Goal: Transaction & Acquisition: Purchase product/service

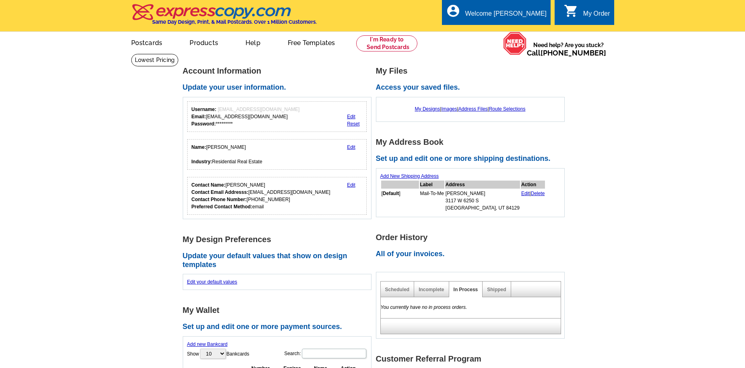
click at [592, 18] on div "My Order" at bounding box center [596, 15] width 27 height 11
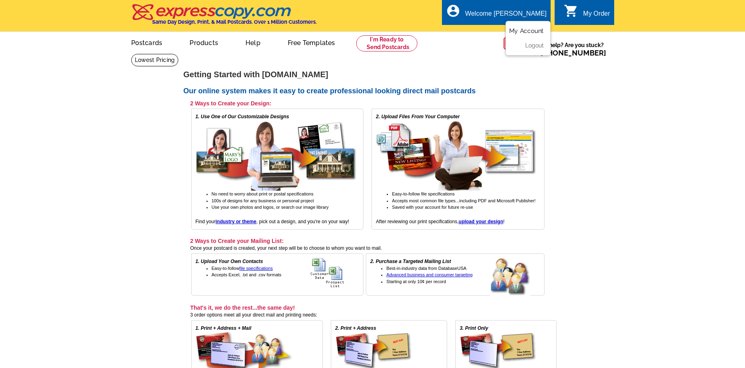
click at [529, 31] on link "My Account" at bounding box center [526, 30] width 35 height 7
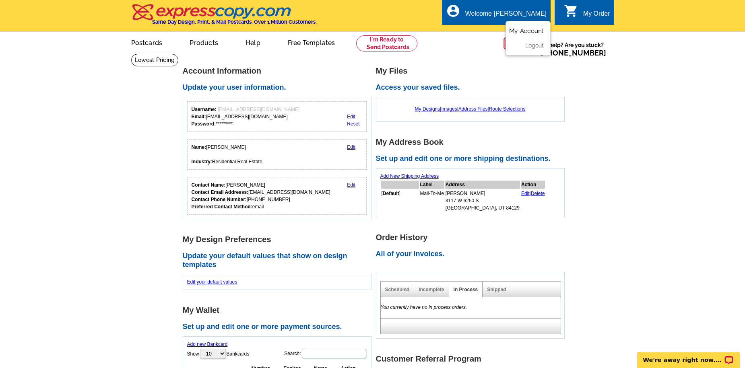
click at [529, 31] on link "My Account" at bounding box center [526, 30] width 35 height 7
click at [429, 109] on link "My Designs" at bounding box center [427, 109] width 25 height 6
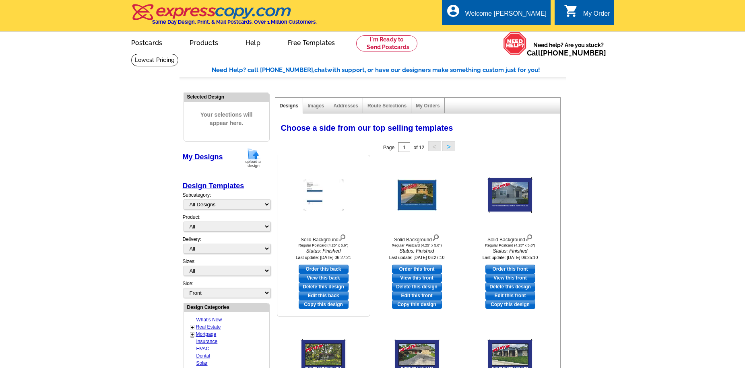
click at [328, 279] on link "View this back" at bounding box center [324, 278] width 50 height 9
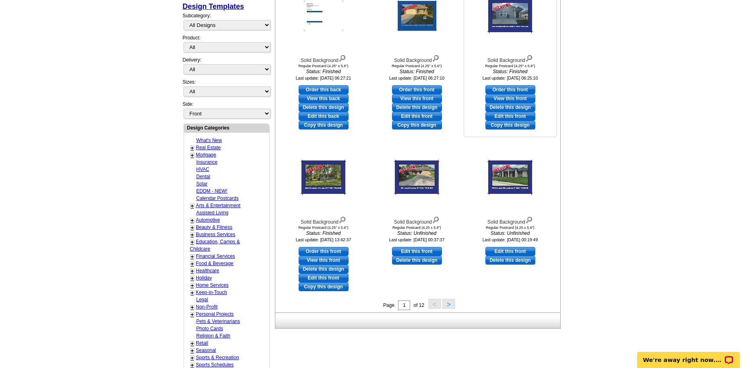
scroll to position [161, 0]
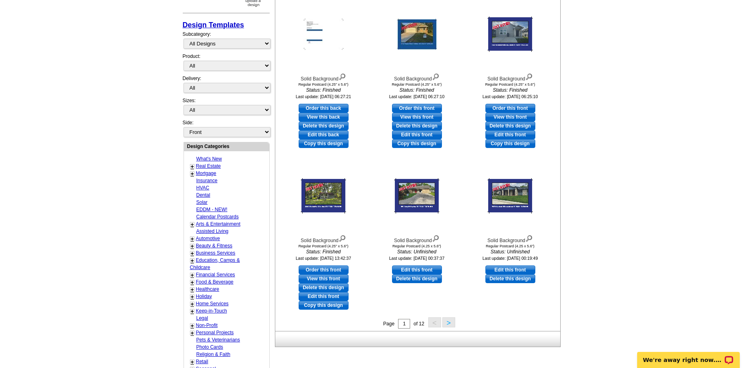
click at [448, 323] on button ">" at bounding box center [448, 323] width 13 height 10
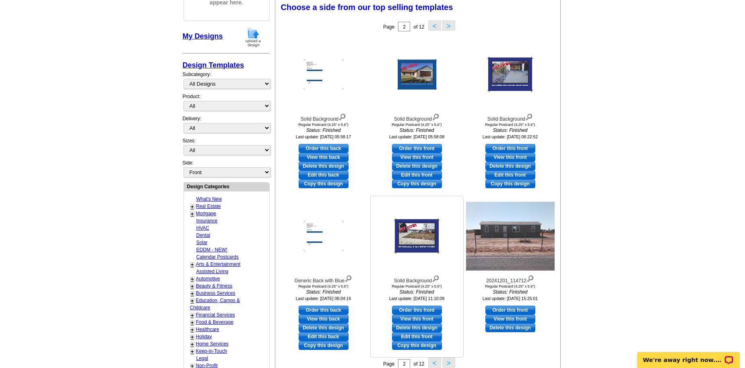
scroll to position [119, 0]
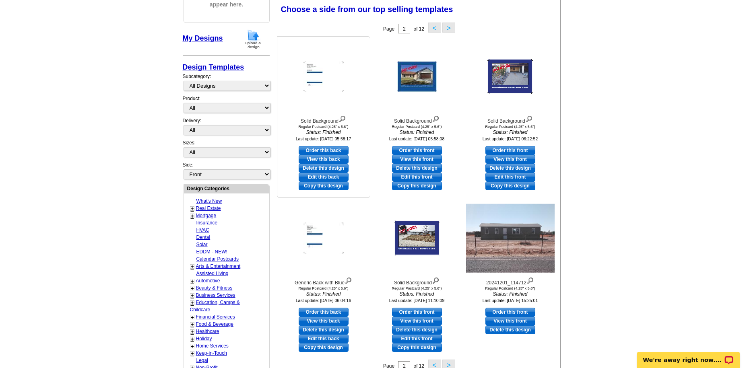
click at [324, 160] on link "View this back" at bounding box center [324, 159] width 50 height 9
click at [317, 322] on link "View this back" at bounding box center [324, 321] width 50 height 9
click at [323, 312] on link "Order this back" at bounding box center [324, 312] width 50 height 9
select select "1"
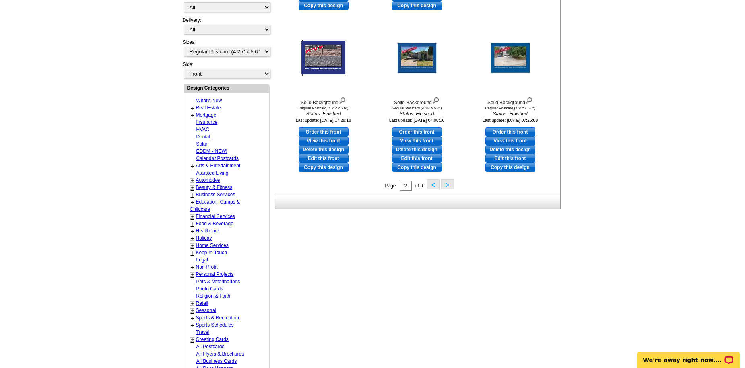
scroll to position [320, 0]
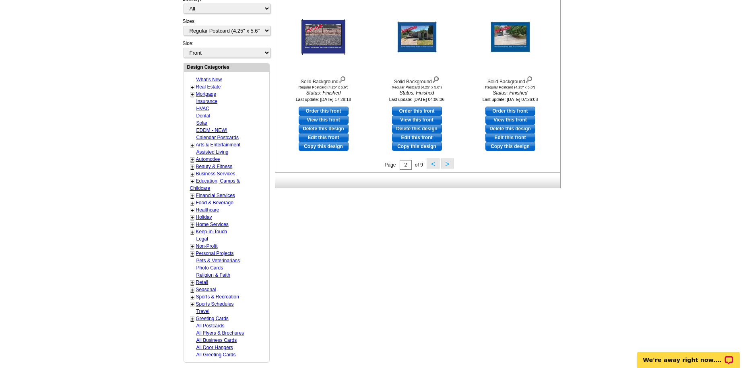
click at [431, 164] on button "<" at bounding box center [433, 164] width 13 height 10
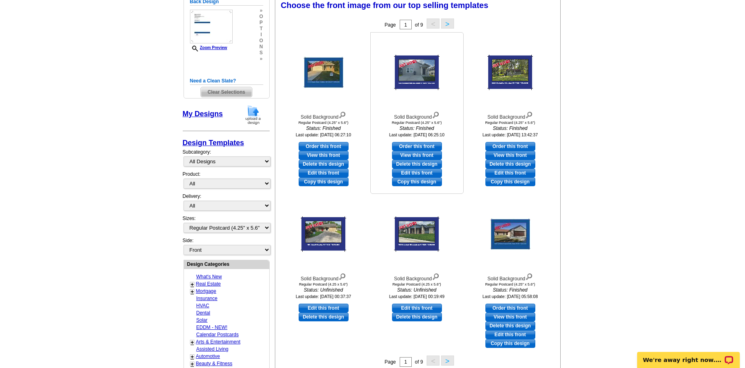
scroll to position [119, 0]
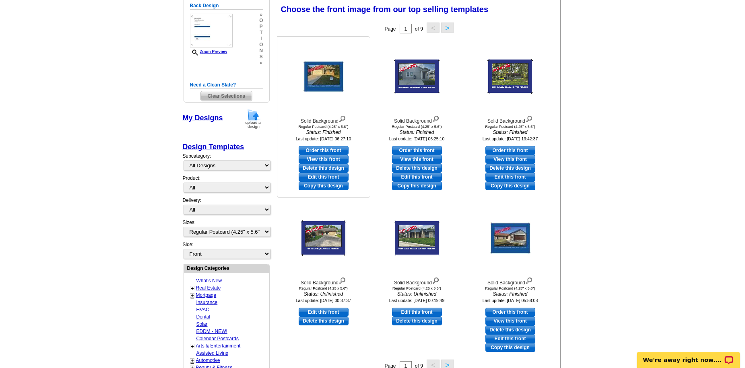
click at [322, 177] on link "Edit this front" at bounding box center [324, 177] width 50 height 9
select select "back"
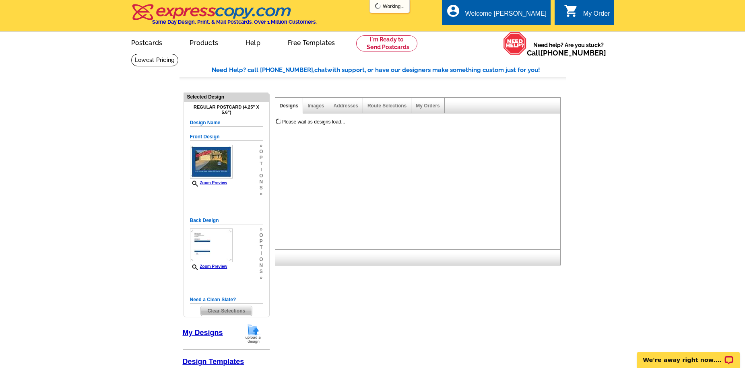
scroll to position [0, 0]
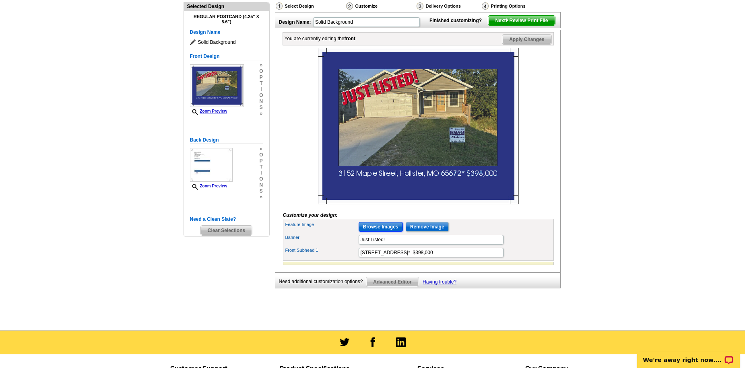
click at [395, 232] on input "Browse Images" at bounding box center [381, 227] width 44 height 10
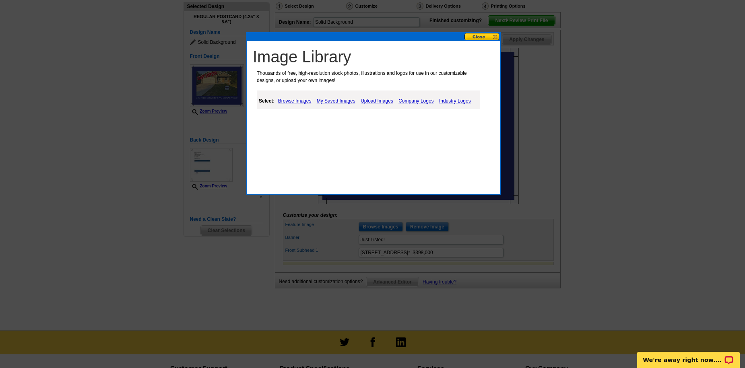
click at [370, 99] on link "Upload Images" at bounding box center [377, 101] width 37 height 10
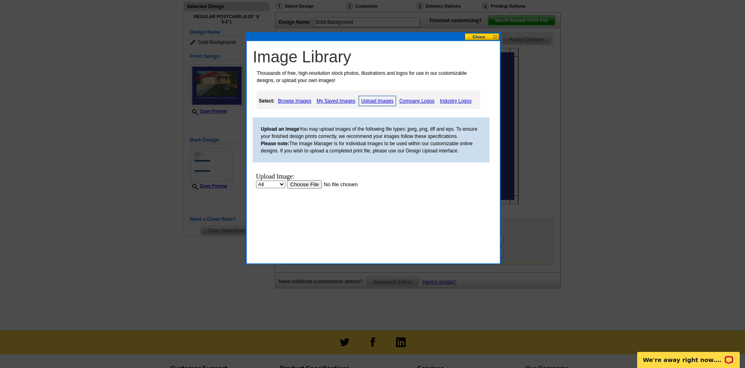
click at [308, 184] on input "file" at bounding box center [338, 184] width 102 height 8
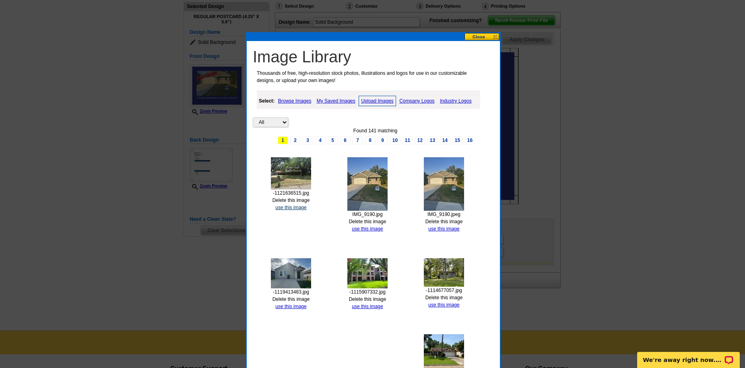
click at [287, 208] on link "use this image" at bounding box center [290, 208] width 31 height 6
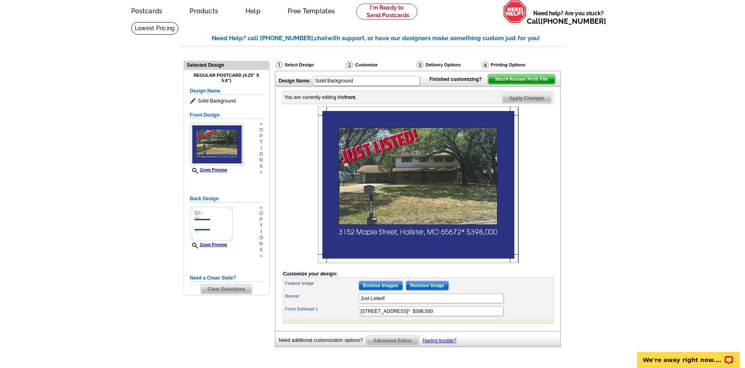
scroll to position [81, 0]
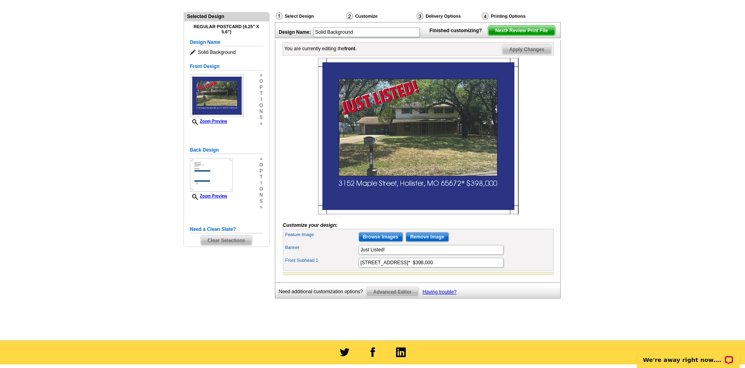
click at [377, 234] on form "Customize your design: Feature Image Browse Images Remove Image Banner Just Lis…" at bounding box center [418, 166] width 271 height 217
click at [453, 268] on input "3152 Maple Street, Hollister, MO 65672* $398,000" at bounding box center [431, 263] width 145 height 10
drag, startPoint x: 455, startPoint y: 276, endPoint x: 461, endPoint y: 277, distance: 6.1
click at [461, 268] on input "3152 Maple Street, Hollister, MO 65672* $398,000" at bounding box center [431, 263] width 145 height 10
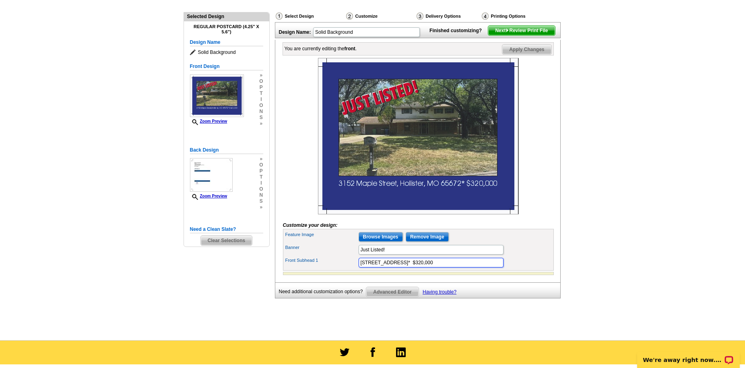
drag, startPoint x: 359, startPoint y: 276, endPoint x: 444, endPoint y: 277, distance: 85.4
click at [444, 268] on input "3152 Maple Street, Hollister, MO 65672* $320,000" at bounding box center [431, 263] width 145 height 10
paste input "2207 Parhaven Dr, San Antonio, TX 7823"
type input "2207 Parhaven Dr, San Antonio, TX 78232* $320,000"
click at [623, 254] on main "Need Help? call 800-260-5887, chat with support, or have our designers make som…" at bounding box center [372, 157] width 745 height 368
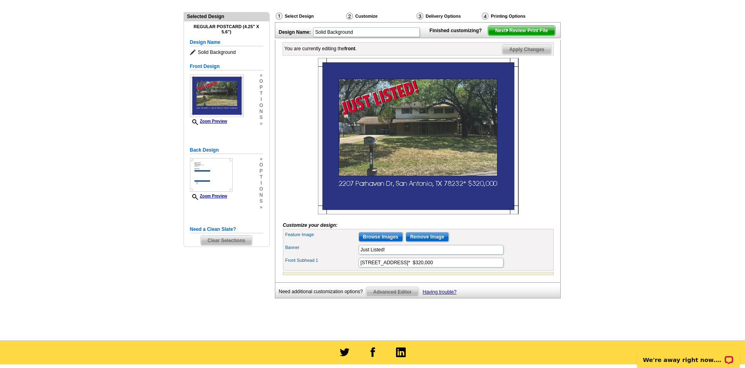
click at [531, 35] on span "Next Review Print File" at bounding box center [521, 31] width 66 height 10
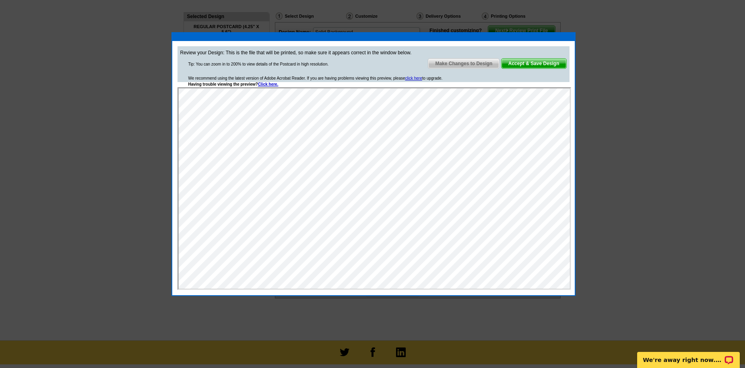
click at [548, 64] on span "Accept & Save Design" at bounding box center [534, 64] width 65 height 10
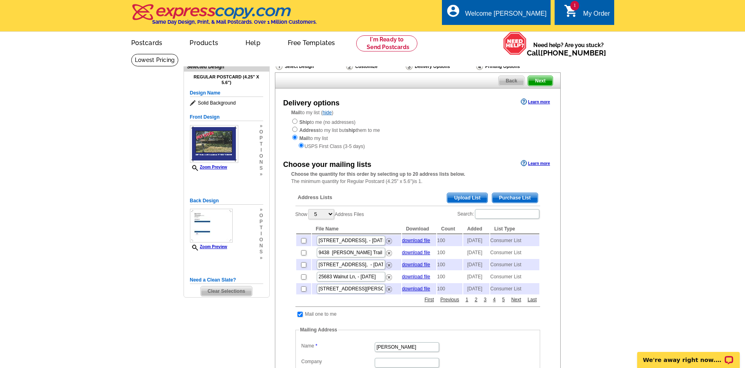
click at [515, 199] on span "Purchase List" at bounding box center [514, 198] width 45 height 10
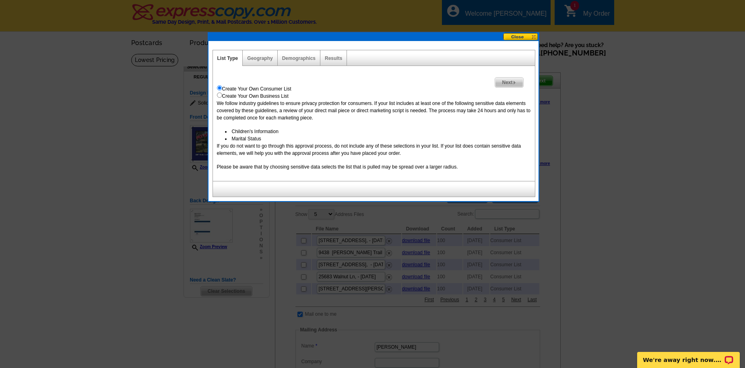
click at [507, 82] on span "Next" at bounding box center [509, 83] width 28 height 10
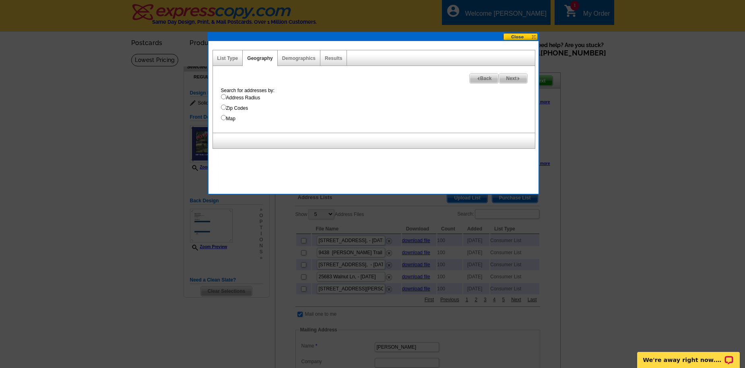
click at [224, 97] on input "Address Radius" at bounding box center [223, 96] width 5 height 5
radio input "true"
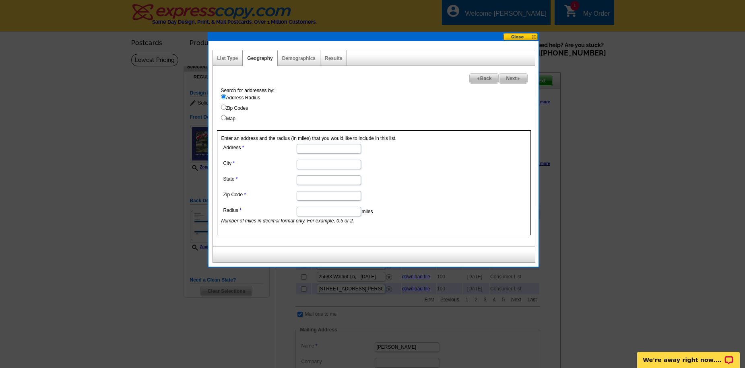
click at [309, 148] on input "Address" at bounding box center [329, 149] width 64 height 10
paste input "2207 Parhaven Dr, San Antonio, TX 78232"
drag, startPoint x: 307, startPoint y: 148, endPoint x: 333, endPoint y: 148, distance: 25.8
click at [333, 148] on input "2207 Parhaven Dr, San Antonio, TX 78232" at bounding box center [329, 149] width 64 height 10
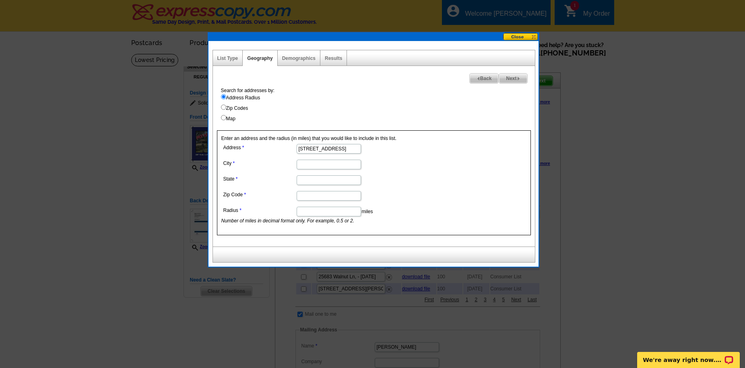
scroll to position [0, 8]
type input "2207 Parhaven Dr, , TX 78232"
click at [302, 159] on dd at bounding box center [328, 164] width 214 height 12
click at [304, 165] on input "City" at bounding box center [329, 165] width 64 height 10
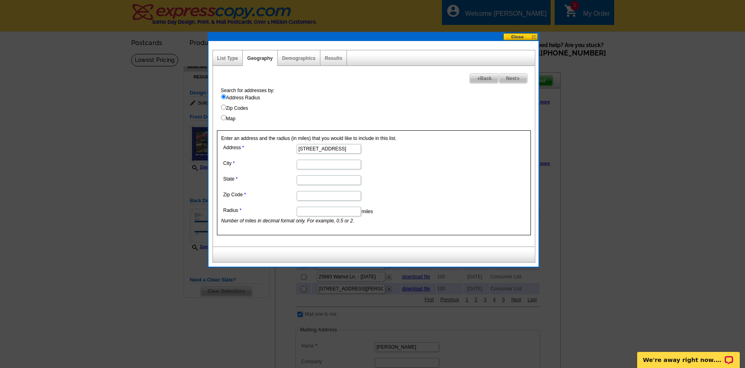
paste input "San Antonio"
type input "San Antonio"
click at [311, 180] on input "State" at bounding box center [329, 181] width 64 height 10
type input "TX"
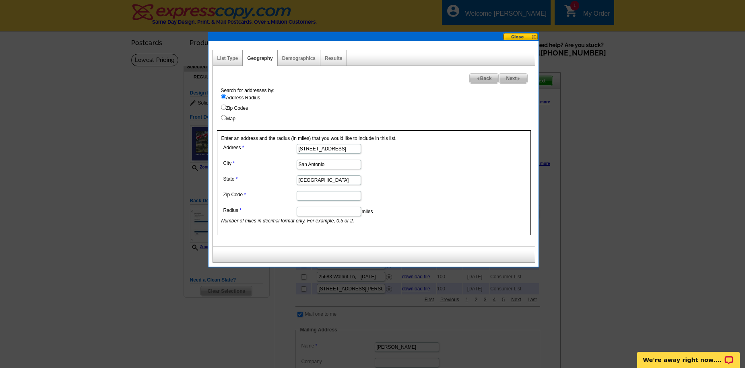
drag, startPoint x: 353, startPoint y: 149, endPoint x: 363, endPoint y: 149, distance: 10.1
click at [363, 149] on dd "2207 Parhaven Dr, , TX 78232" at bounding box center [328, 148] width 214 height 12
type input "2207 Parhaven Dr, , TX"
click at [306, 196] on input "Zip Code" at bounding box center [329, 196] width 64 height 10
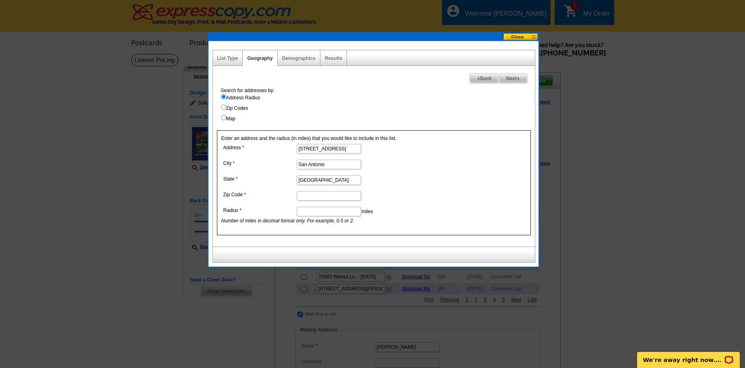
paste input "78232"
type input "78232"
drag, startPoint x: 345, startPoint y: 149, endPoint x: 370, endPoint y: 149, distance: 25.8
click at [370, 149] on dd "2207 Parhaven Dr, , TX" at bounding box center [328, 148] width 214 height 12
type input "2207 Parhaven Dr,"
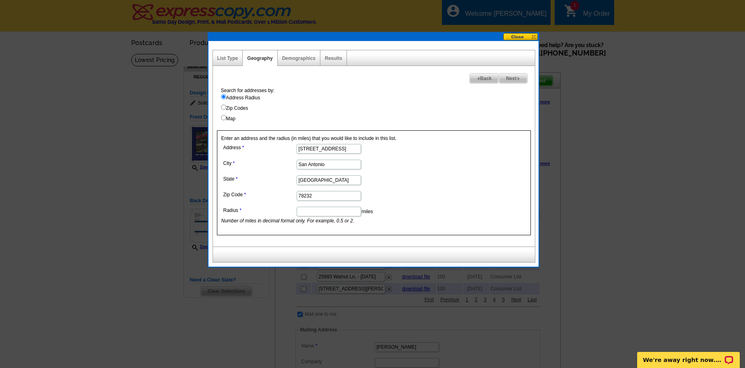
click at [322, 211] on input "Radius" at bounding box center [329, 212] width 64 height 10
type input "1"
click at [436, 203] on form "Address 2207 Parhaven Dr, City San Antonio State TX Zip Code 78232 Radius 1 mil…" at bounding box center [373, 183] width 305 height 83
click at [513, 81] on span "Next" at bounding box center [513, 79] width 28 height 10
select select
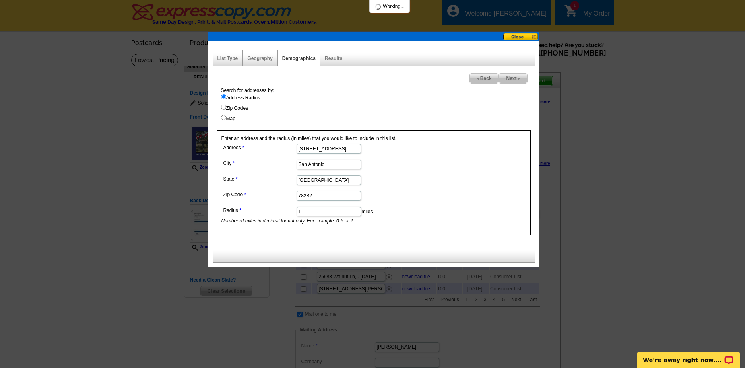
select select
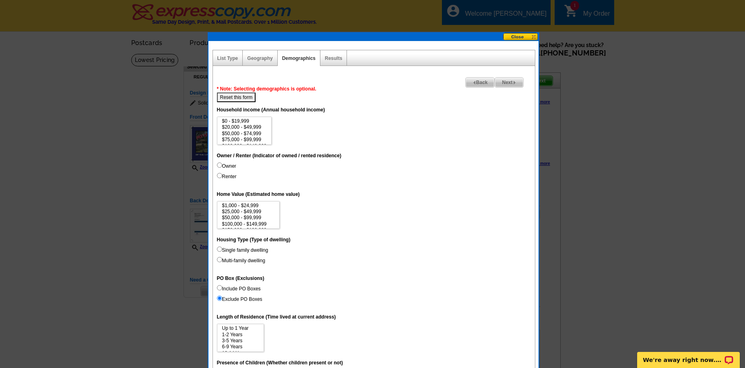
click at [512, 81] on span "Next" at bounding box center [509, 83] width 28 height 10
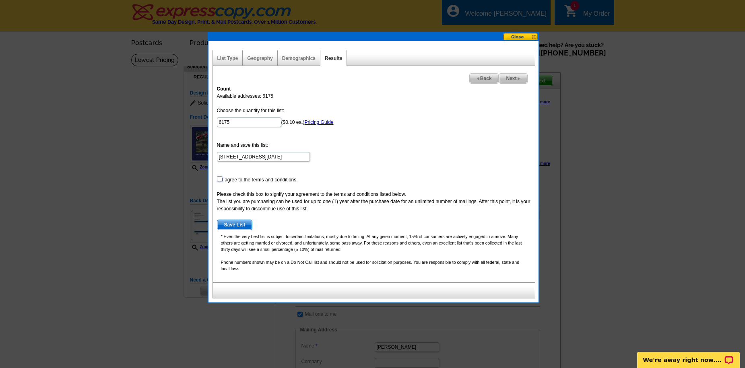
click at [218, 178] on input "checkbox" at bounding box center [219, 178] width 5 height 5
checkbox input "true"
click at [226, 222] on span "Save List" at bounding box center [234, 225] width 35 height 10
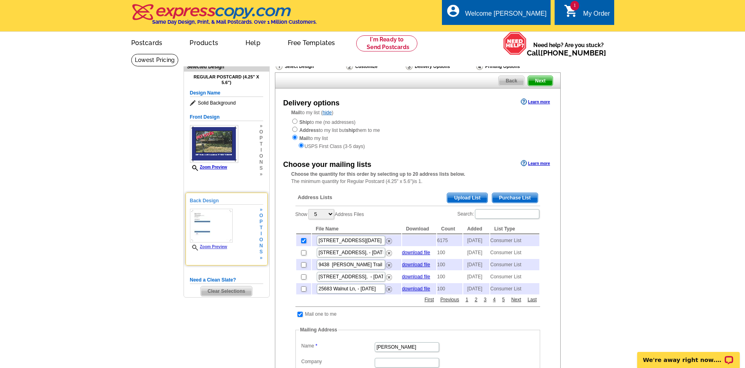
click at [214, 240] on img at bounding box center [211, 226] width 43 height 34
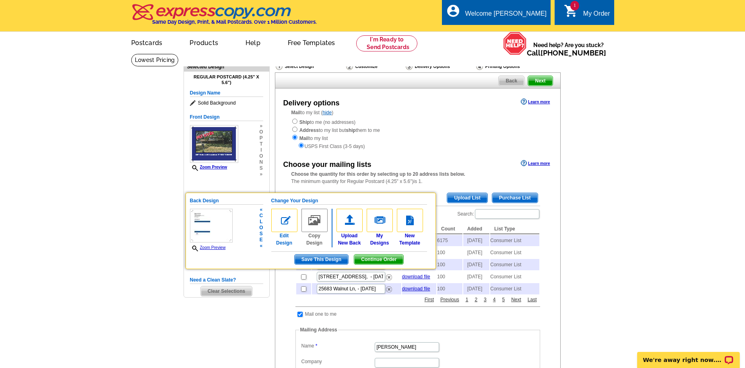
click at [286, 240] on link "Edit Design" at bounding box center [284, 228] width 26 height 38
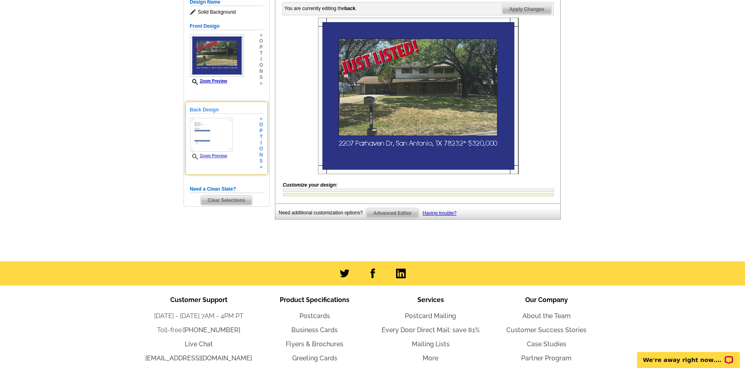
click at [220, 138] on img at bounding box center [211, 135] width 43 height 34
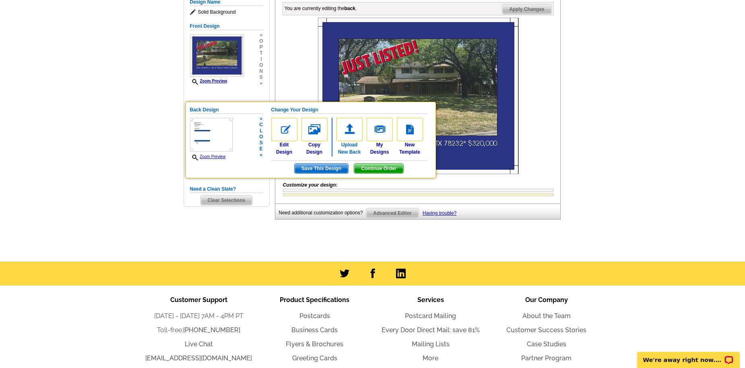
click at [348, 153] on link "Upload New Back" at bounding box center [350, 137] width 26 height 38
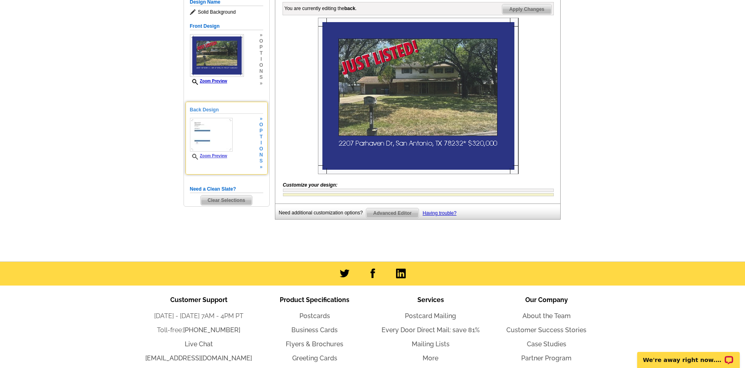
click at [214, 157] on link "Zoom Preview" at bounding box center [208, 156] width 37 height 4
click at [259, 159] on span "s" at bounding box center [261, 161] width 4 height 6
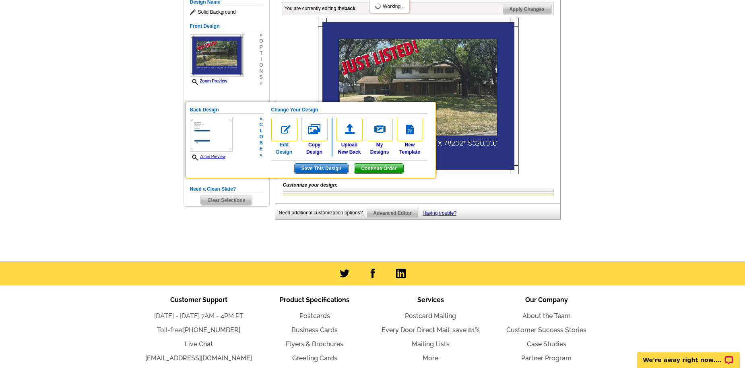
click at [285, 131] on img at bounding box center [284, 129] width 26 height 23
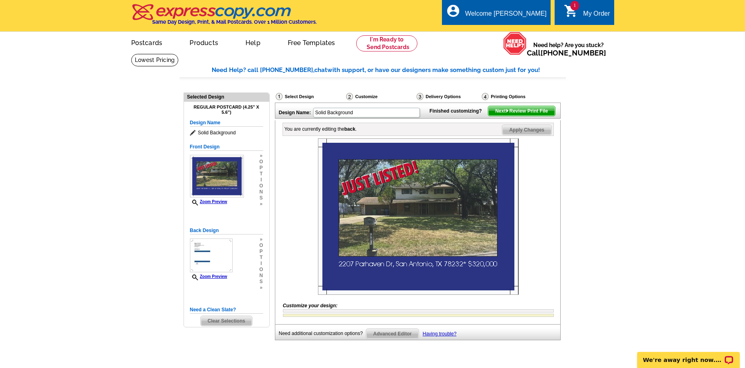
click at [518, 116] on span "Next Review Print File" at bounding box center [521, 111] width 66 height 10
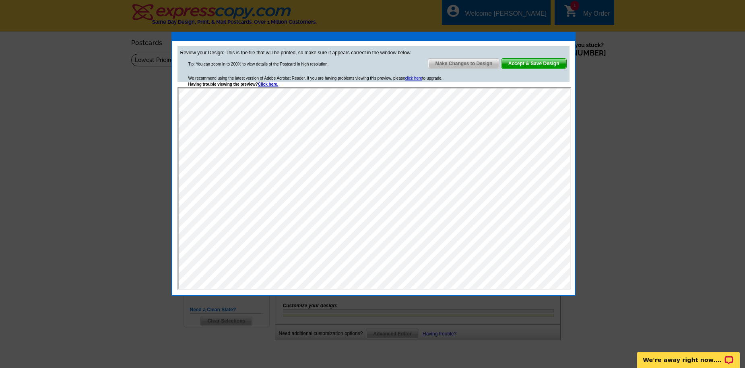
click at [535, 61] on span "Accept & Save Design" at bounding box center [534, 64] width 65 height 10
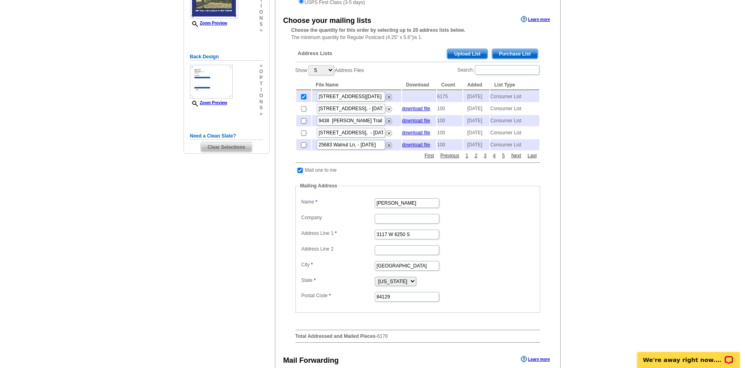
scroll to position [40, 0]
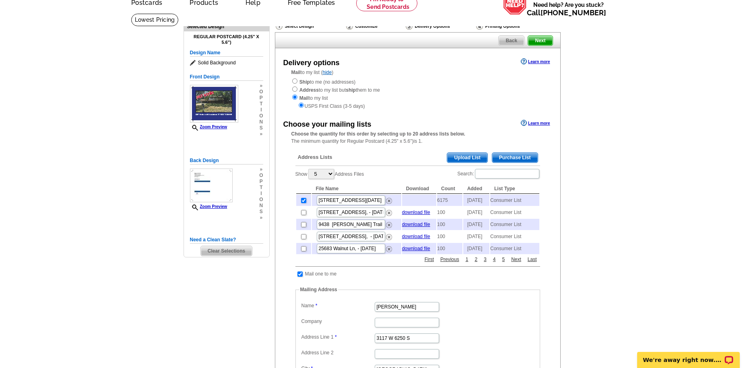
click at [510, 159] on span "Purchase List" at bounding box center [514, 158] width 45 height 10
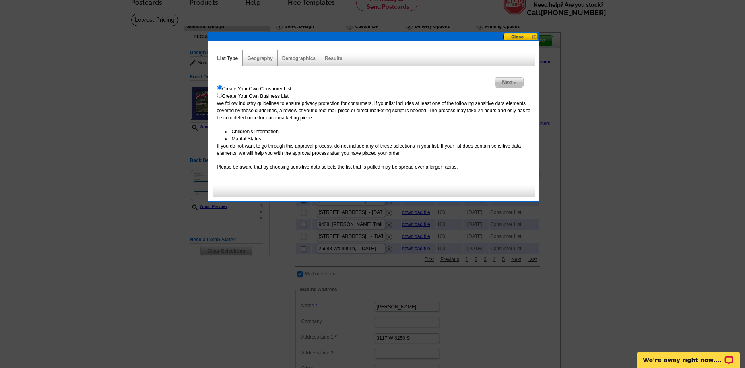
click at [503, 81] on span "Next" at bounding box center [509, 83] width 28 height 10
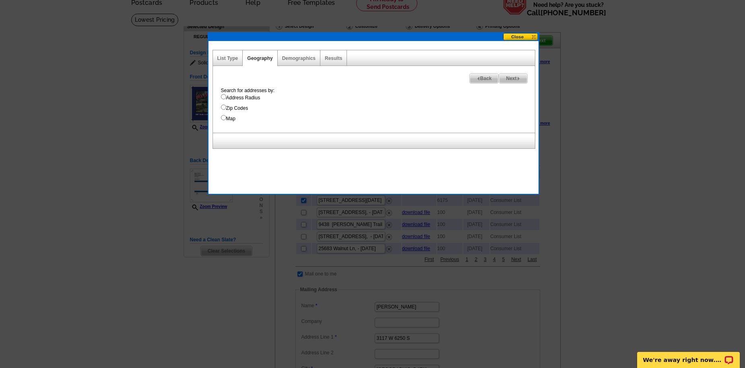
click at [224, 96] on input "Address Radius" at bounding box center [223, 96] width 5 height 5
radio input "true"
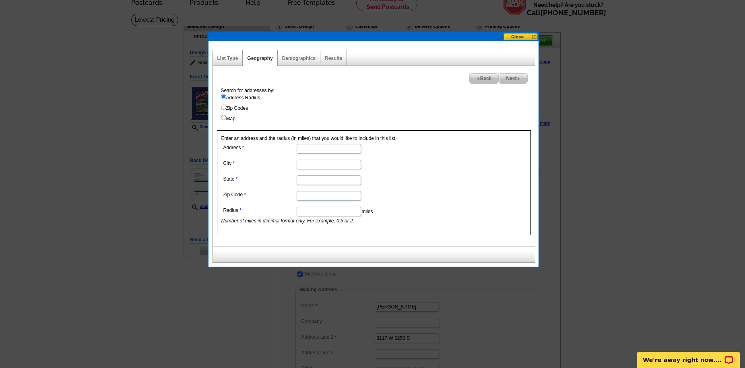
click at [329, 150] on input "Address" at bounding box center [329, 149] width 64 height 10
paste input "78232"
type input "78232"
drag, startPoint x: 315, startPoint y: 149, endPoint x: 250, endPoint y: 148, distance: 64.8
click at [250, 148] on dl "Address 78232 City State Zip Code Radius miles Number of miles in decimal forma…" at bounding box center [328, 183] width 214 height 83
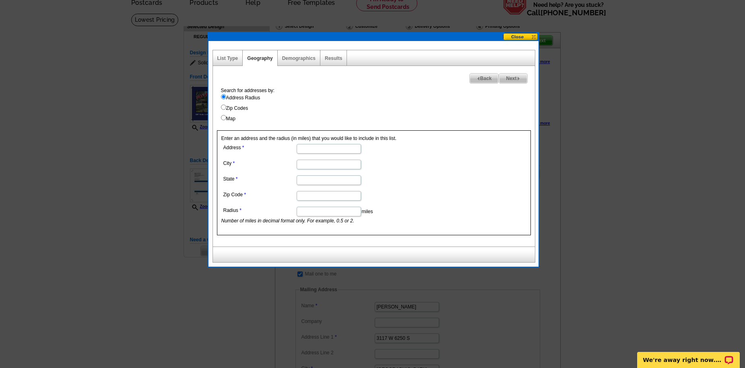
click at [309, 196] on input "Zip Code" at bounding box center [329, 196] width 64 height 10
paste input "78232"
type input "78232"
click at [333, 149] on input "Address" at bounding box center [329, 149] width 64 height 10
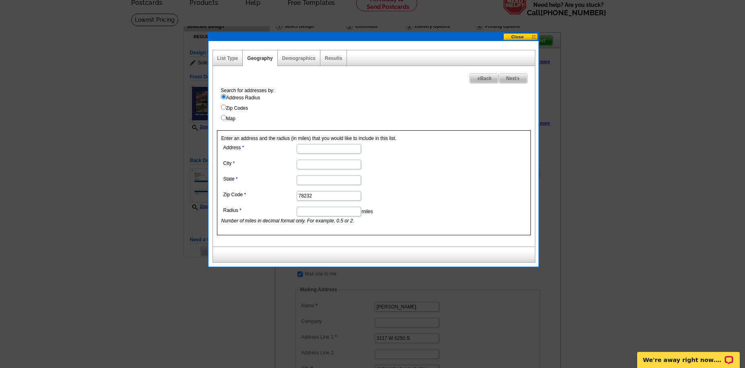
paste input "2207 Parhaven Dr"
type input "2207 Parhaven Dr"
click at [319, 163] on input "City" at bounding box center [329, 165] width 64 height 10
type input "San Antonio"
click at [319, 180] on input "State" at bounding box center [329, 181] width 64 height 10
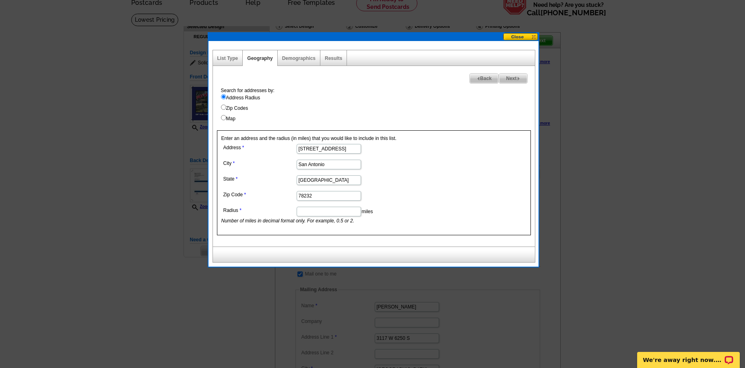
type input "TX"
click at [453, 192] on form "Address 2207 Parhaven Dr City San Antonio State TX Zip Code 78232 Radius miles …" at bounding box center [373, 183] width 305 height 83
click at [511, 77] on span "Next" at bounding box center [513, 79] width 28 height 10
click at [317, 211] on input "Radius" at bounding box center [329, 212] width 64 height 10
type input "1"
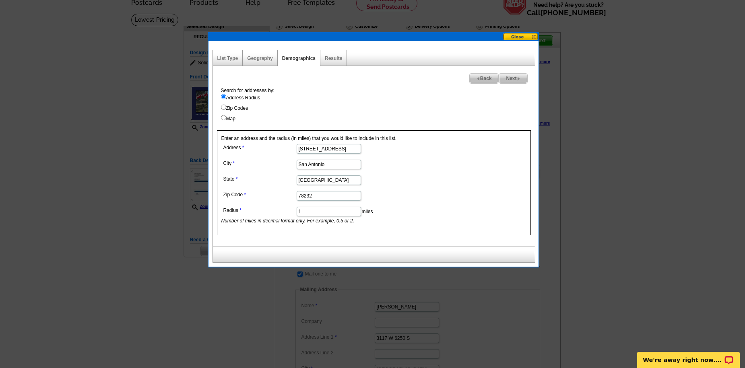
click at [515, 79] on span "Next" at bounding box center [513, 79] width 28 height 10
select select
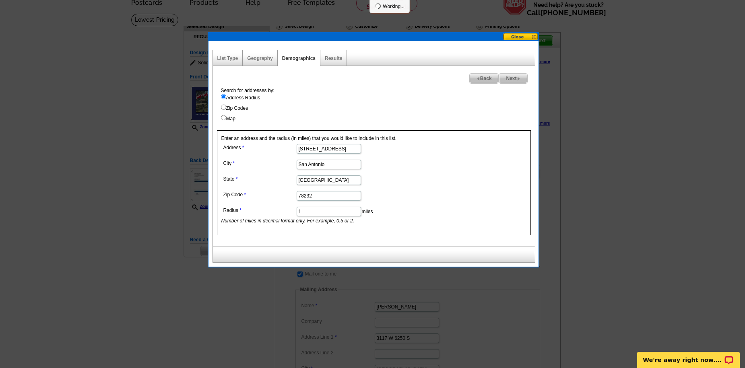
select select
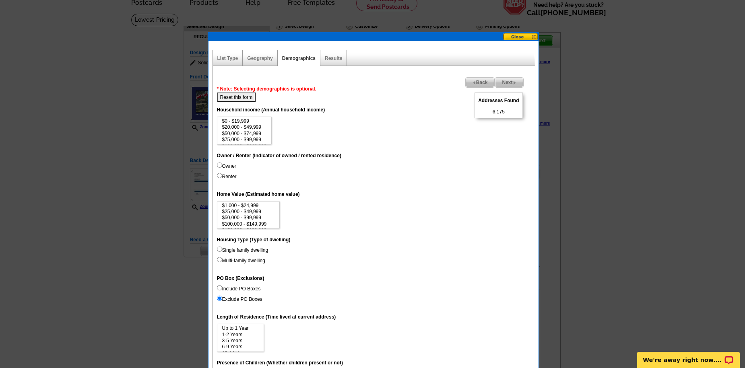
click at [510, 83] on span "Next" at bounding box center [509, 83] width 28 height 10
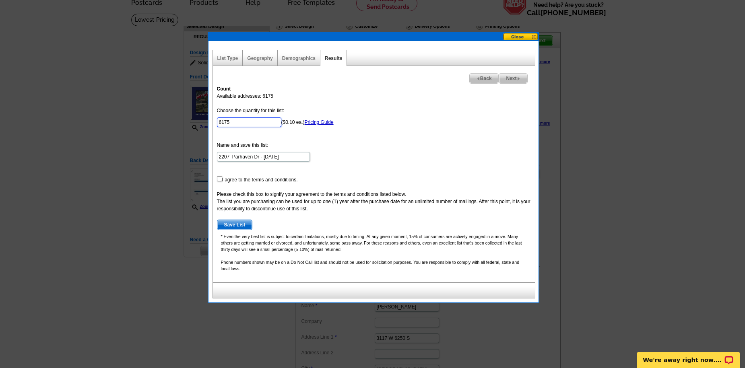
drag, startPoint x: 254, startPoint y: 118, endPoint x: 151, endPoint y: 116, distance: 103.5
click at [151, 116] on body "Welcome back Chris My Account Logout local_phone Same Day Design, Print, & Mail…" at bounding box center [372, 350] width 745 height 780
type input "100"
click at [405, 147] on form "Choose the quantity for this list: 100 ($0.10 ea.) Pricing Guide Name and save …" at bounding box center [374, 168] width 314 height 123
click at [220, 179] on input "checkbox" at bounding box center [219, 178] width 5 height 5
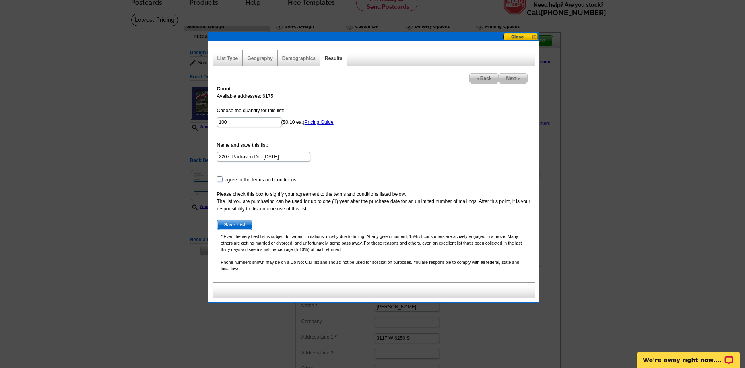
checkbox input "true"
click at [234, 227] on span "Save List" at bounding box center [234, 225] width 35 height 10
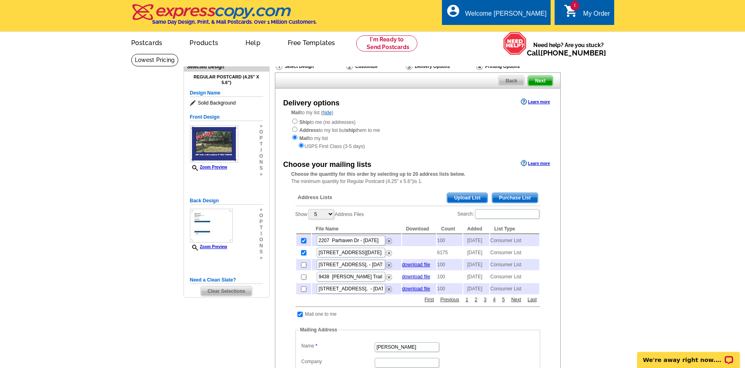
click at [538, 83] on span "Next" at bounding box center [540, 81] width 24 height 10
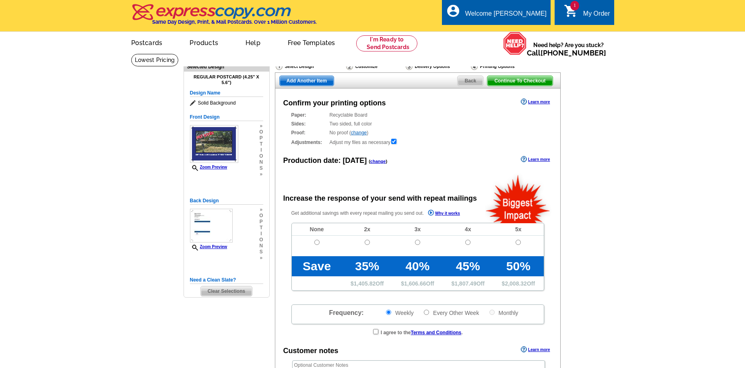
radio input "false"
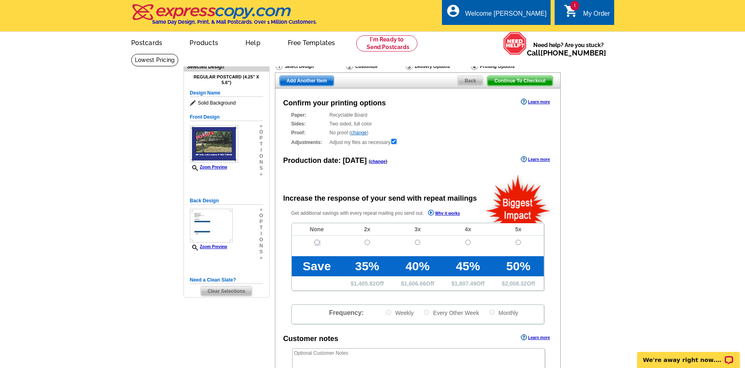
click at [316, 243] on input "radio" at bounding box center [316, 242] width 5 height 5
radio input "true"
click at [539, 83] on span "Continue To Checkout" at bounding box center [520, 81] width 65 height 10
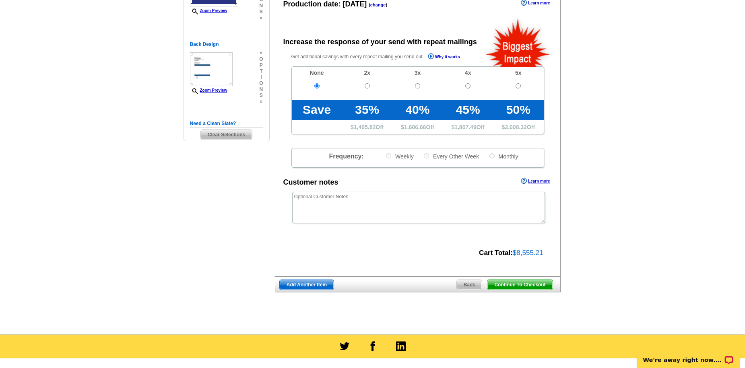
scroll to position [81, 0]
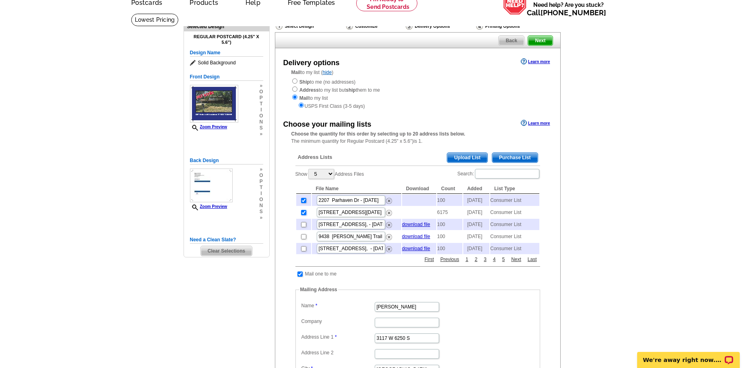
click at [304, 215] on input "checkbox" at bounding box center [303, 212] width 5 height 5
checkbox input "false"
click at [391, 216] on img at bounding box center [389, 213] width 6 height 6
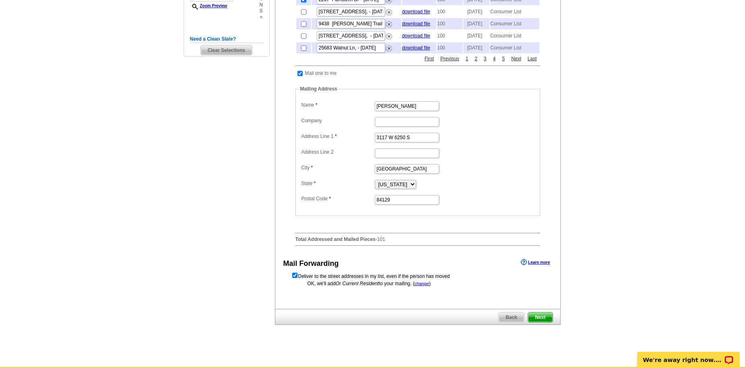
scroll to position [242, 0]
click at [544, 322] on span "Next" at bounding box center [540, 317] width 24 height 10
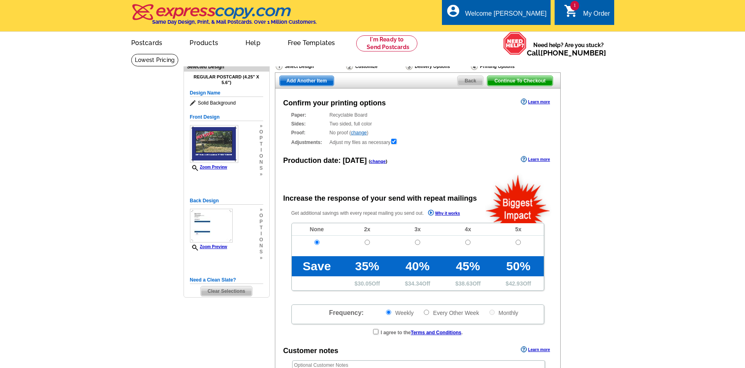
radio input "false"
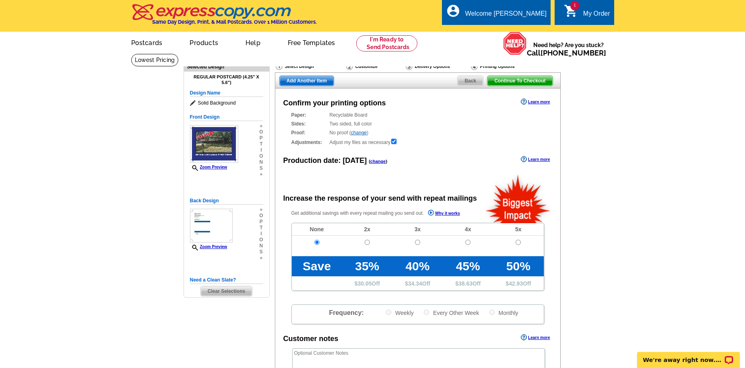
click at [533, 82] on span "Continue To Checkout" at bounding box center [520, 81] width 65 height 10
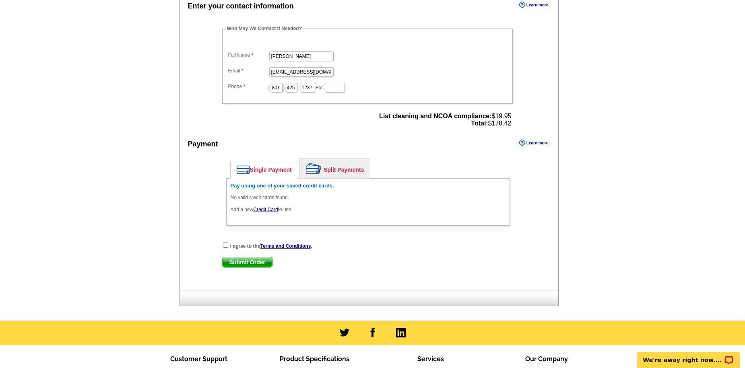
scroll to position [242, 0]
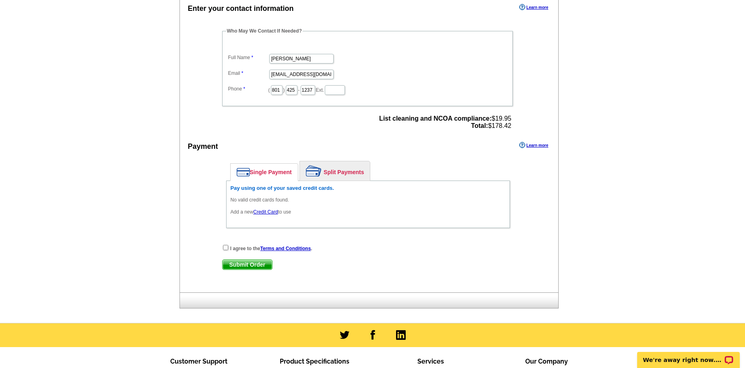
click at [263, 212] on link "Credit Card" at bounding box center [265, 212] width 25 height 6
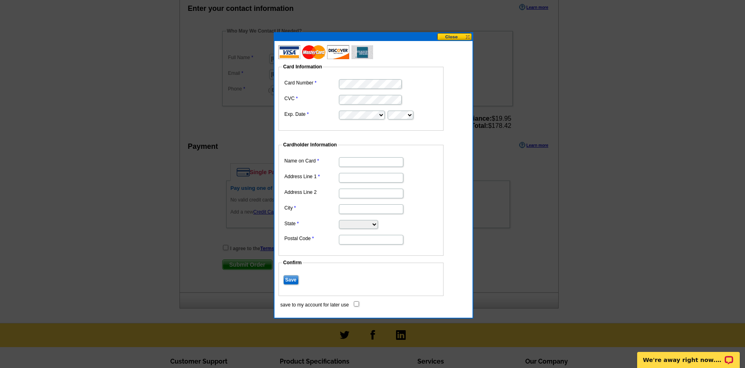
scroll to position [0, 0]
click at [353, 164] on input "Name on Card" at bounding box center [371, 162] width 64 height 10
type input "Amber N Lawrence"
click at [372, 178] on input "Address Line 1" at bounding box center [371, 178] width 64 height 10
type input "100 Lakeview Dr"
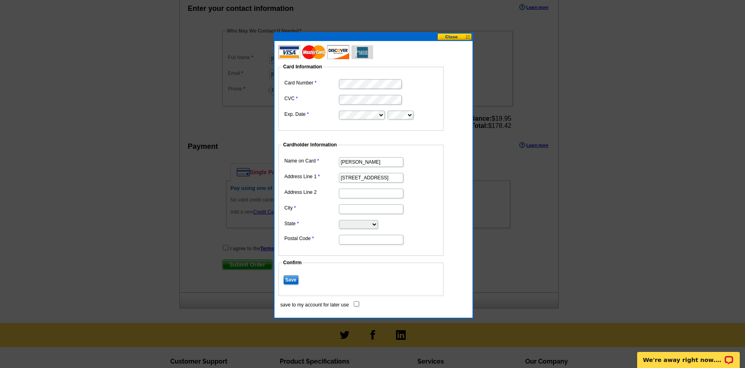
click at [359, 212] on input "City" at bounding box center [371, 210] width 64 height 10
type input "Branson"
click at [360, 223] on select "Alabama Alaska Arizona Arkansas California Colorado Connecticut District of Col…" at bounding box center [358, 224] width 39 height 9
select select "MO"
click at [339, 220] on select "Alabama Alaska Arizona Arkansas California Colorado Connecticut District of Col…" at bounding box center [358, 224] width 39 height 9
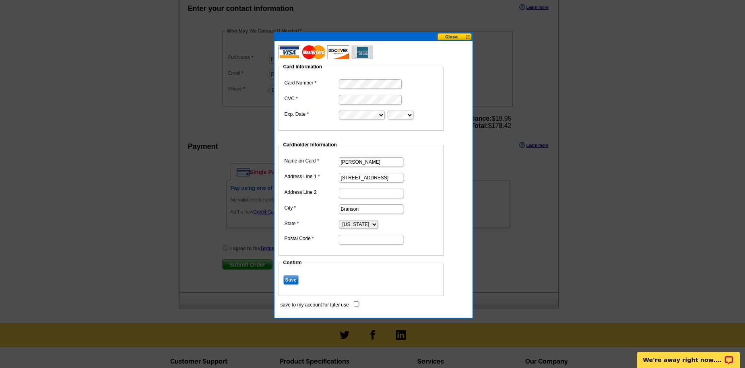
click at [358, 240] on input "Postal Code" at bounding box center [371, 240] width 64 height 10
type input "65616"
click at [290, 280] on input "Save" at bounding box center [290, 280] width 15 height 10
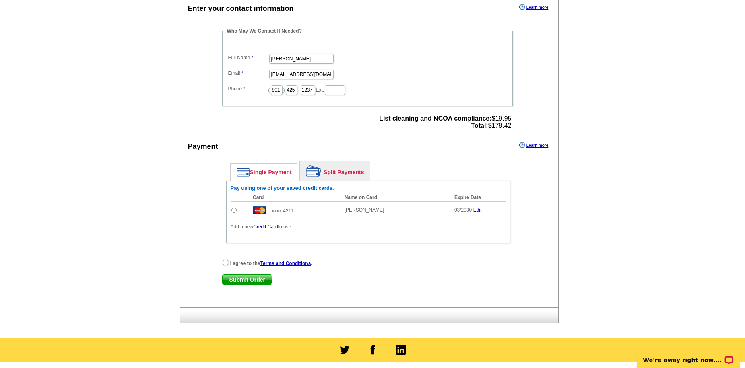
click at [235, 211] on input "radio" at bounding box center [234, 210] width 5 height 5
radio input "true"
click at [226, 263] on input "checkbox" at bounding box center [225, 262] width 5 height 5
checkbox input "true"
click at [262, 278] on span "Submit Order" at bounding box center [248, 280] width 50 height 10
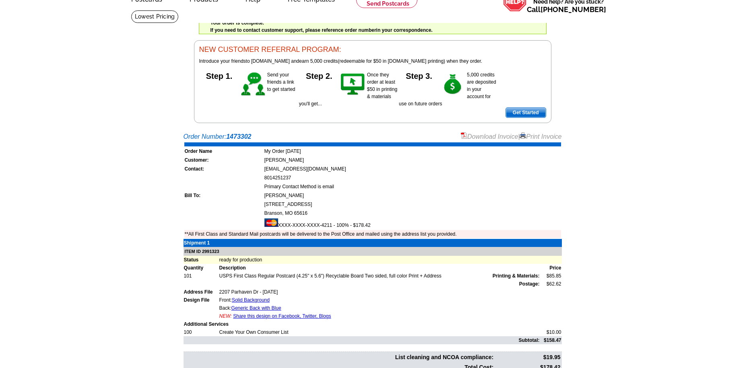
scroll to position [40, 0]
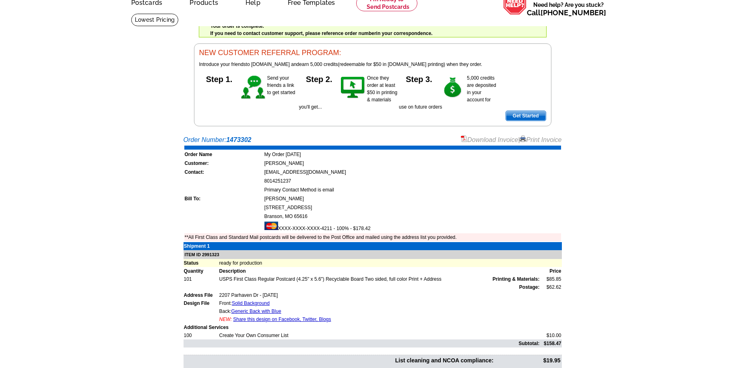
click at [490, 141] on link "Download Invoice" at bounding box center [489, 139] width 57 height 7
